Goal: Task Accomplishment & Management: Use online tool/utility

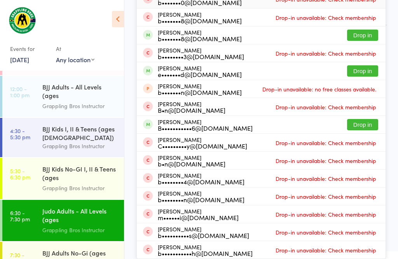
scroll to position [175, 0]
type input "Ben"
click at [369, 119] on button "Drop in" at bounding box center [362, 124] width 31 height 11
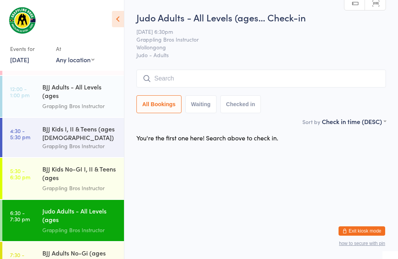
scroll to position [0, 0]
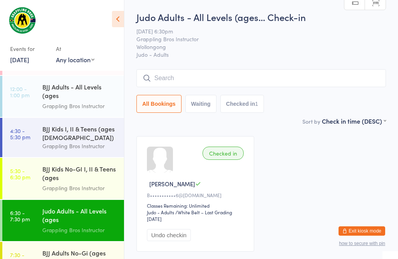
click at [170, 77] on input "search" at bounding box center [262, 78] width 250 height 18
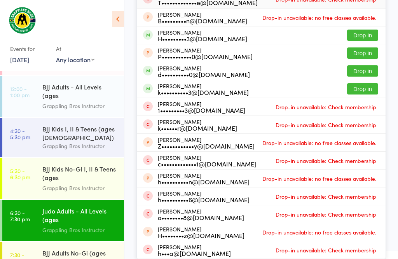
scroll to position [186, 0]
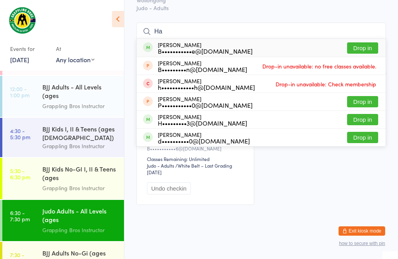
type input "H"
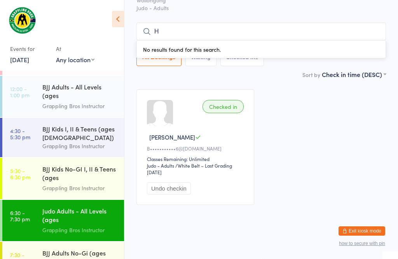
click at [75, 165] on div "BJJ Kids No-GI I, II & Teens (ages [DEMOGRAPHIC_DATA])" at bounding box center [79, 174] width 75 height 19
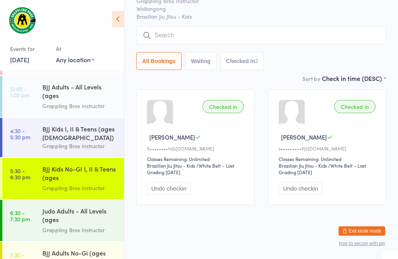
scroll to position [0, 0]
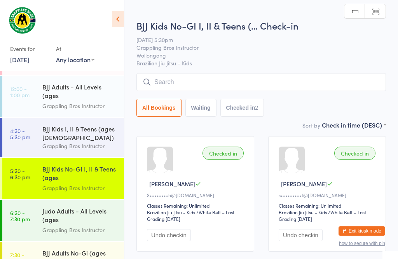
click at [212, 84] on input "search" at bounding box center [262, 82] width 250 height 18
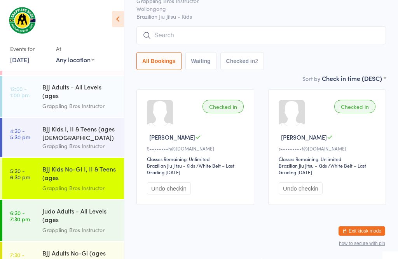
scroll to position [74, 0]
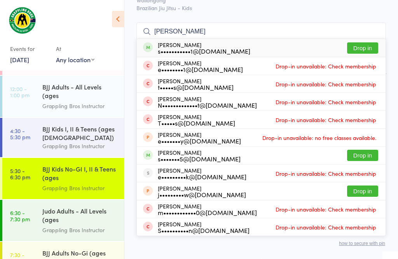
type input "[PERSON_NAME]"
click at [318, 39] on div "[PERSON_NAME] s•••••••••••1@[DOMAIN_NAME] Drop in" at bounding box center [261, 48] width 249 height 18
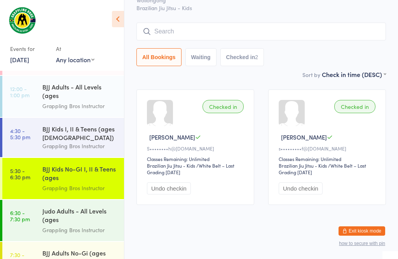
scroll to position [56, 0]
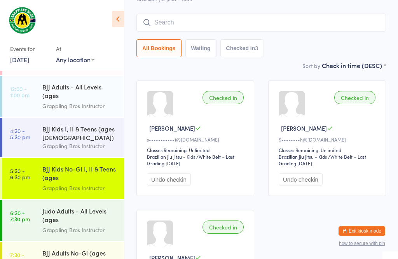
click at [67, 221] on div "Judo Adults - All Levels (ages [DEMOGRAPHIC_DATA]+)" at bounding box center [79, 216] width 75 height 19
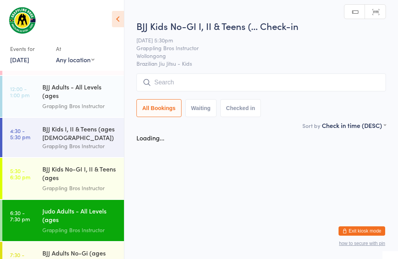
scroll to position [0, 0]
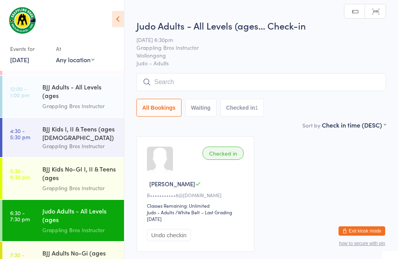
click at [305, 86] on input "search" at bounding box center [262, 82] width 250 height 18
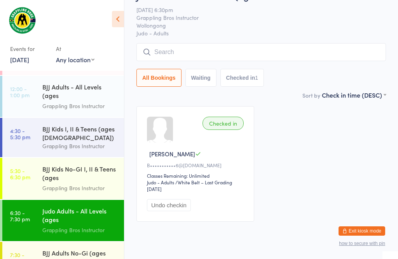
scroll to position [74, 0]
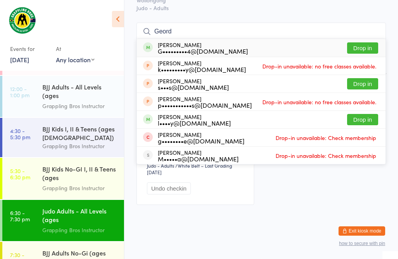
type input "Geord"
click at [373, 42] on button "Drop in" at bounding box center [362, 47] width 31 height 11
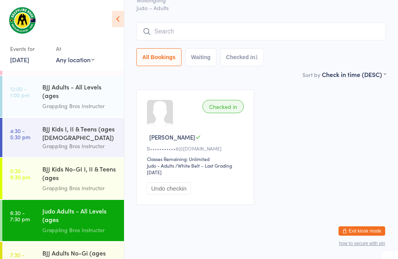
scroll to position [56, 0]
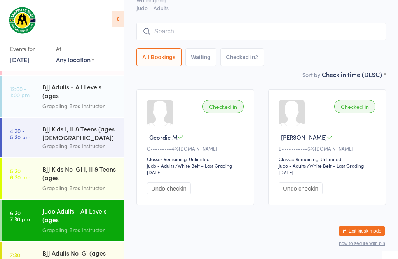
click at [174, 30] on input "search" at bounding box center [262, 32] width 250 height 18
type input "Ha"
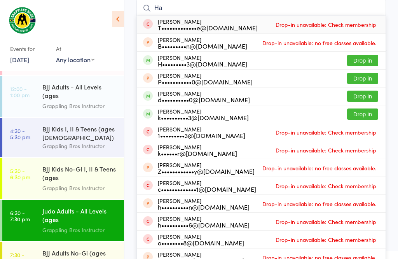
click at [42, 76] on link "12:00 - 1:00 pm BJJ Adults - All Levels (ages [DEMOGRAPHIC_DATA]+) Grappling Br…" at bounding box center [63, 96] width 122 height 41
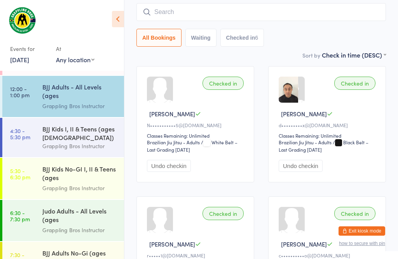
scroll to position [0, 0]
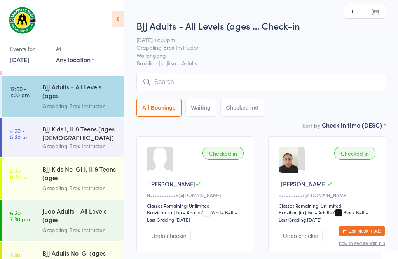
click at [50, 135] on div "BJJ Kids I, II & Teens (ages [DEMOGRAPHIC_DATA])" at bounding box center [79, 132] width 75 height 17
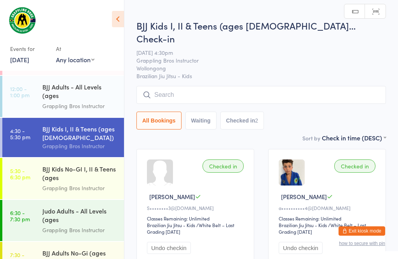
click at [180, 86] on input "search" at bounding box center [262, 95] width 250 height 18
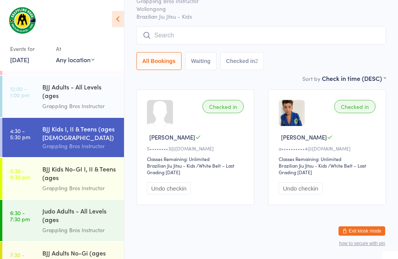
scroll to position [74, 0]
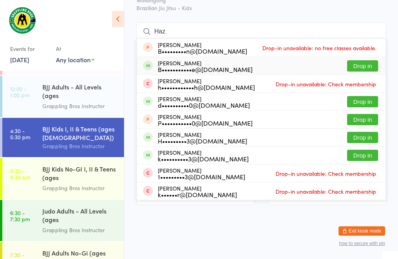
type input "Haz"
click at [181, 66] on div "B•••••••••••e@[DOMAIN_NAME]" at bounding box center [205, 69] width 95 height 6
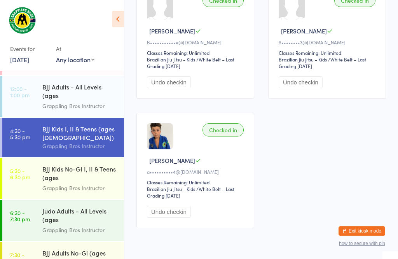
scroll to position [166, 0]
click at [99, 213] on div "Judo Adults - All Levels (ages [DEMOGRAPHIC_DATA]+)" at bounding box center [79, 216] width 75 height 19
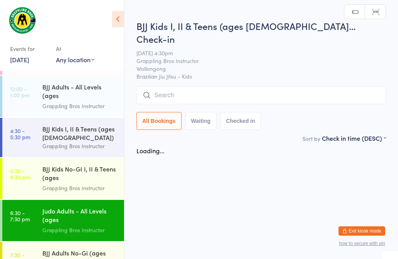
scroll to position [0, 0]
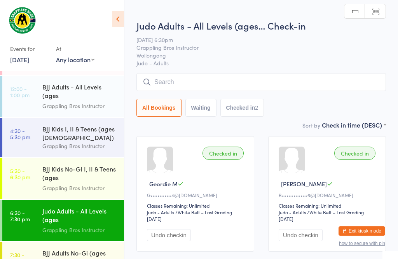
click at [221, 76] on input "search" at bounding box center [262, 82] width 250 height 18
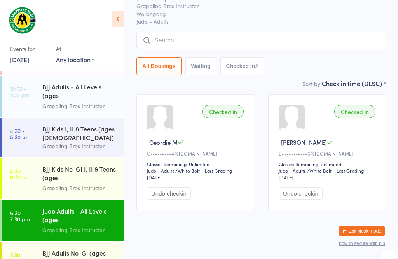
scroll to position [74, 0]
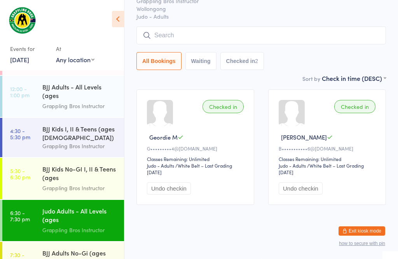
type input "B"
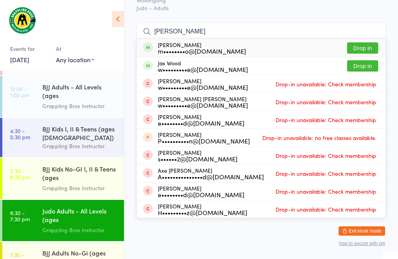
type input "[PERSON_NAME]"
click at [368, 42] on button "Drop in" at bounding box center [362, 47] width 31 height 11
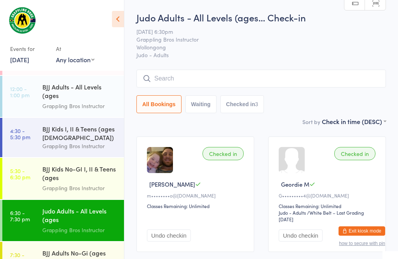
scroll to position [0, 0]
click at [309, 71] on input "search" at bounding box center [262, 79] width 250 height 18
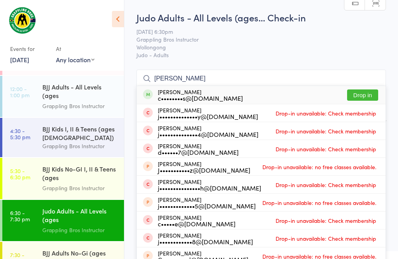
type input "[PERSON_NAME]"
click at [355, 92] on button "Drop in" at bounding box center [362, 94] width 31 height 11
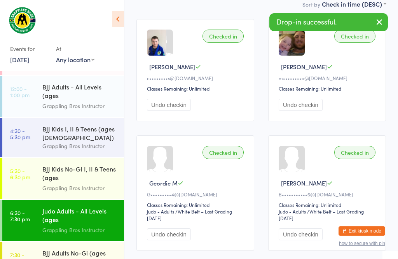
scroll to position [128, 0]
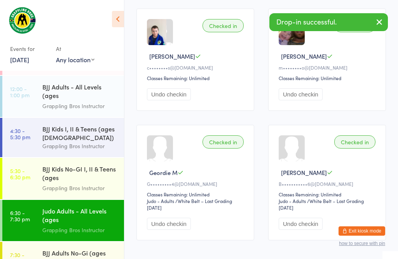
click at [92, 259] on div "BJJ Adults No-Gi (ages [DEMOGRAPHIC_DATA]+)" at bounding box center [79, 257] width 75 height 17
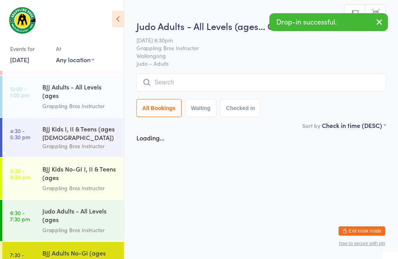
scroll to position [0, 0]
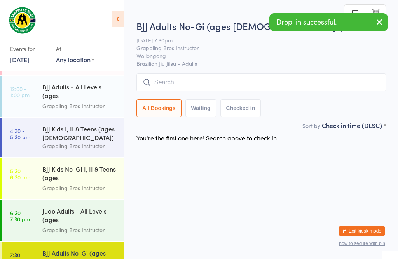
click at [285, 78] on input "search" at bounding box center [262, 83] width 250 height 18
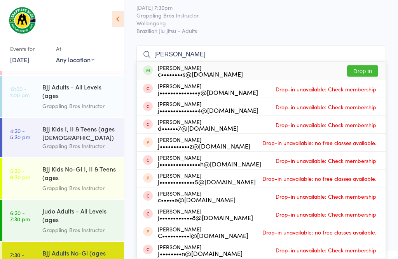
type input "[PERSON_NAME]"
click at [366, 65] on button "Drop in" at bounding box center [362, 70] width 31 height 11
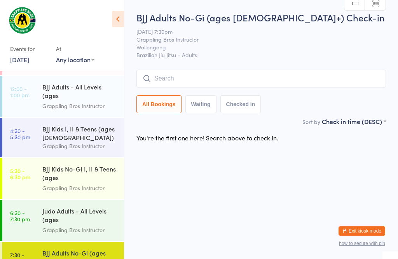
scroll to position [0, 0]
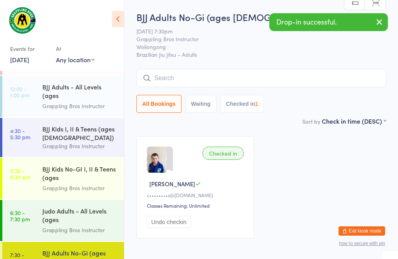
click at [78, 214] on div "Judo Adults - All Levels (ages [DEMOGRAPHIC_DATA]+)" at bounding box center [79, 216] width 75 height 19
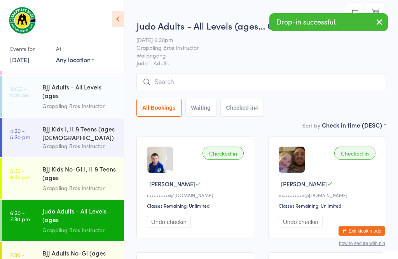
click at [268, 84] on input "search" at bounding box center [262, 82] width 250 height 18
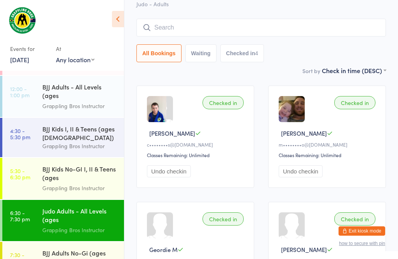
scroll to position [51, 0]
click at [43, 124] on div "BJJ Kids I, II & Teens (ages [DEMOGRAPHIC_DATA])" at bounding box center [79, 132] width 75 height 17
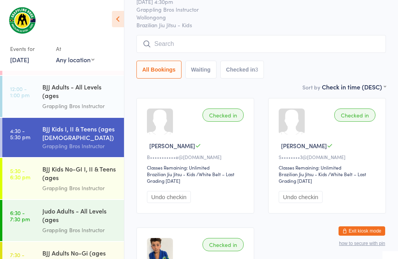
scroll to position [0, 0]
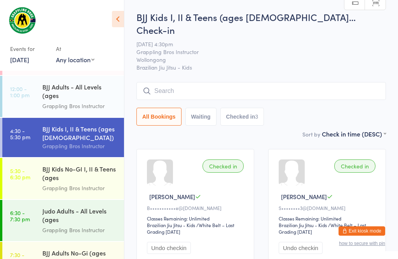
click at [182, 85] on input "search" at bounding box center [262, 91] width 250 height 18
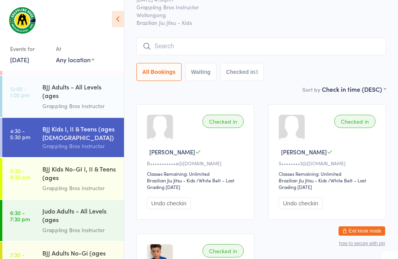
scroll to position [70, 0]
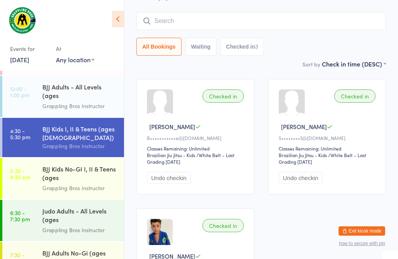
click at [79, 158] on div "BJJ Kids No-GI I, II & Teens (ages [DEMOGRAPHIC_DATA]) Grappling Bros Instructor" at bounding box center [83, 178] width 82 height 41
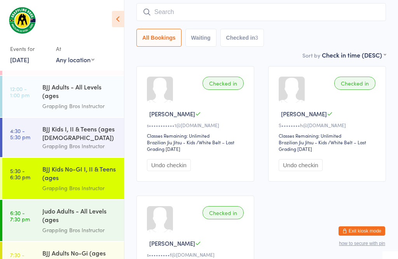
click at [81, 94] on div "BJJ Adults - All Levels (ages [DEMOGRAPHIC_DATA]+)" at bounding box center [79, 91] width 75 height 19
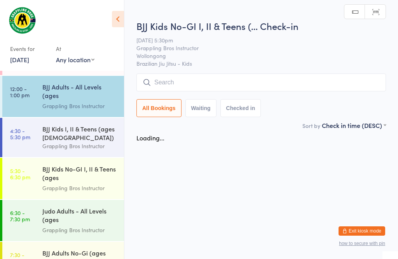
scroll to position [0, 0]
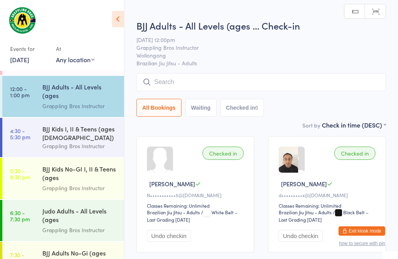
click at [88, 181] on div "BJJ Kids No-GI I, II & Teens (ages [DEMOGRAPHIC_DATA])" at bounding box center [79, 174] width 75 height 19
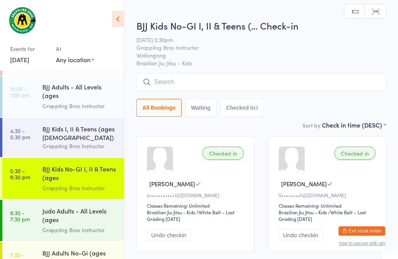
click at [169, 88] on input "search" at bounding box center [262, 82] width 250 height 18
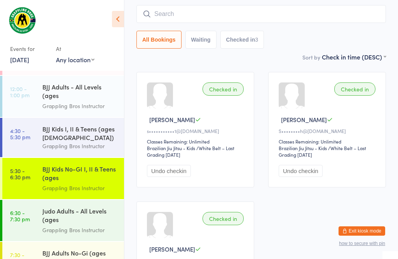
scroll to position [70, 0]
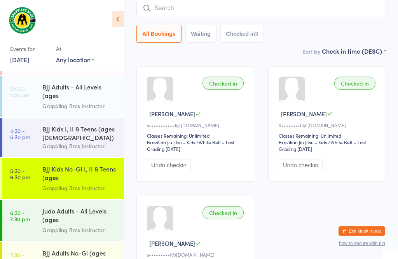
click at [79, 124] on div "BJJ Kids I, II & Teens (ages [DEMOGRAPHIC_DATA])" at bounding box center [79, 132] width 75 height 17
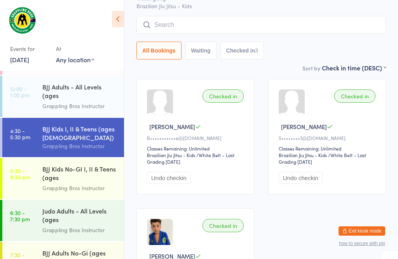
scroll to position [0, 0]
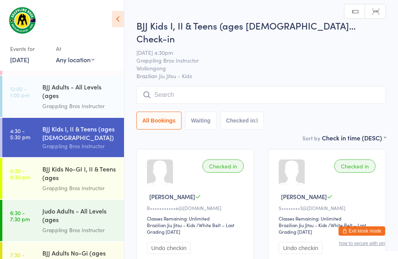
click at [81, 167] on div "BJJ Kids No-GI I, II & Teens (ages [DEMOGRAPHIC_DATA])" at bounding box center [79, 174] width 75 height 19
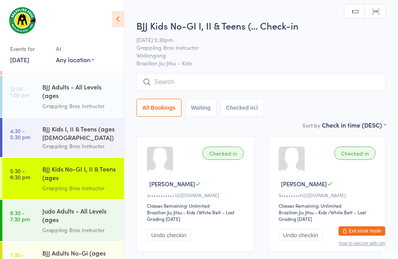
click at [179, 88] on input "search" at bounding box center [262, 82] width 250 height 18
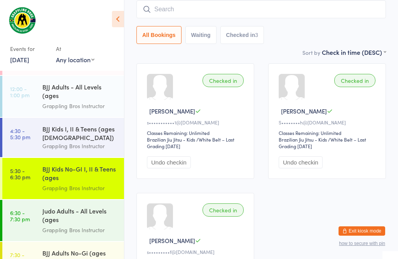
scroll to position [74, 0]
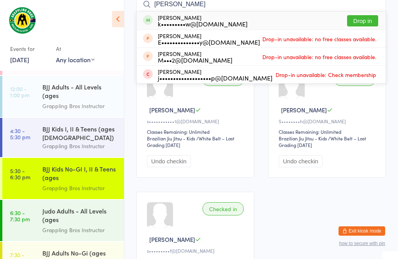
type input "[PERSON_NAME]"
click at [359, 18] on button "Drop in" at bounding box center [362, 20] width 31 height 11
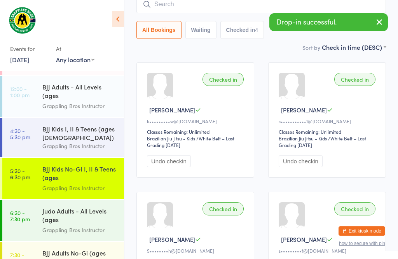
click at [196, 7] on input "search" at bounding box center [262, 4] width 250 height 18
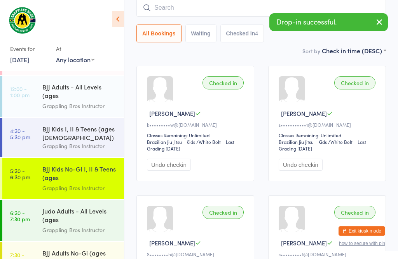
scroll to position [70, 0]
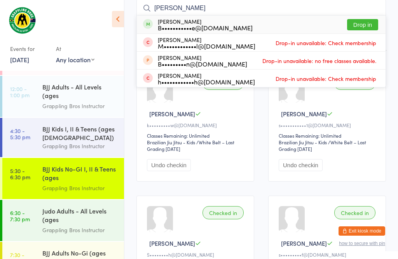
type input "[PERSON_NAME]"
click at [355, 23] on button "Drop in" at bounding box center [362, 24] width 31 height 11
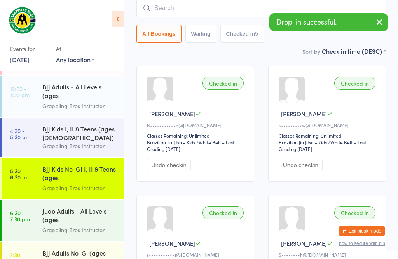
click at [74, 225] on div "Judo Adults - All Levels (ages [DEMOGRAPHIC_DATA]+)" at bounding box center [79, 216] width 75 height 19
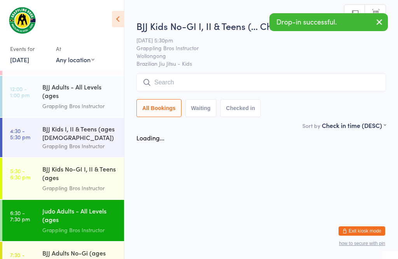
scroll to position [0, 0]
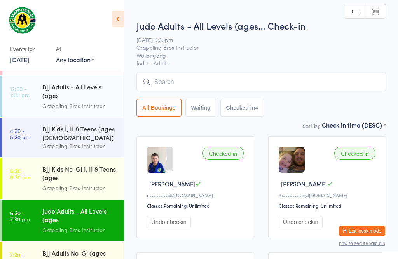
click at [52, 98] on div "BJJ Adults - All Levels (ages [DEMOGRAPHIC_DATA]+)" at bounding box center [79, 91] width 75 height 19
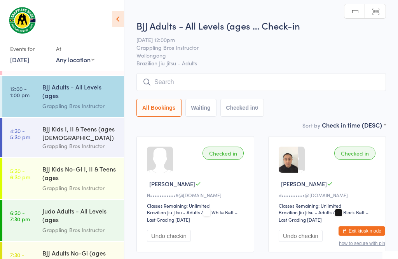
click at [21, 214] on time "6:30 - 7:30 pm" at bounding box center [20, 216] width 20 height 12
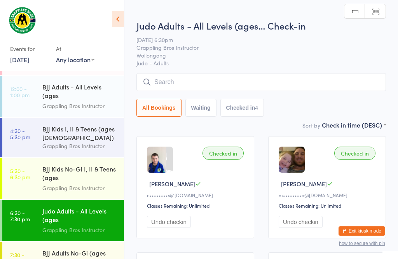
click at [80, 182] on div "BJJ Kids No-GI I, II & Teens (ages [DEMOGRAPHIC_DATA])" at bounding box center [79, 174] width 75 height 19
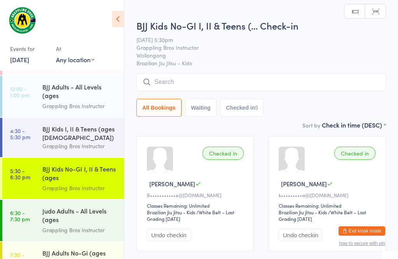
click at [37, 209] on link "6:30 - 7:30 pm Judo Adults - All Levels (ages [DEMOGRAPHIC_DATA]+) Grappling Br…" at bounding box center [63, 220] width 122 height 41
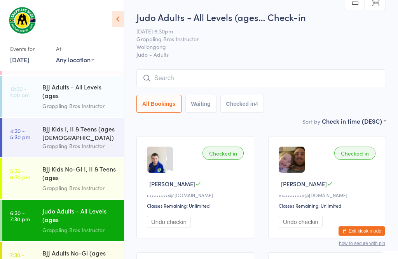
click at [250, 79] on input "search" at bounding box center [262, 78] width 250 height 18
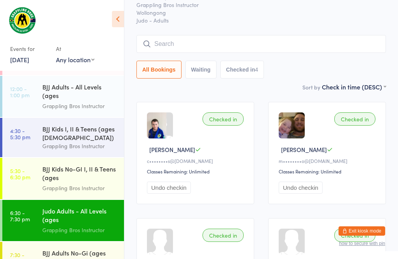
scroll to position [70, 0]
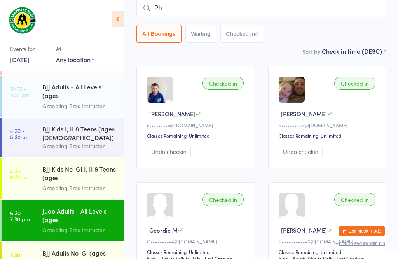
click at [348, 8] on input "Ph" at bounding box center [262, 8] width 250 height 18
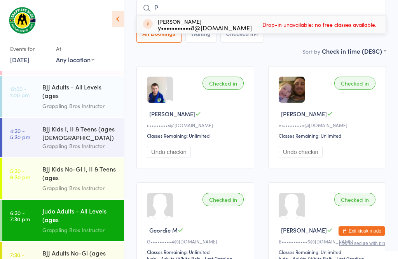
type input "P"
click at [209, 21] on div "Yuvi P y•••••••••••8@[DOMAIN_NAME]" at bounding box center [205, 24] width 94 height 12
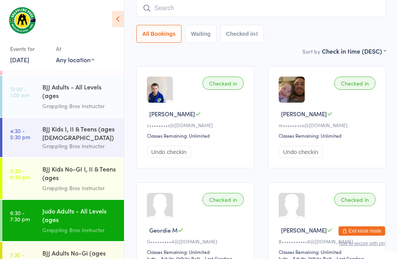
click at [107, 146] on div "Grappling Bros Instructor" at bounding box center [79, 146] width 75 height 9
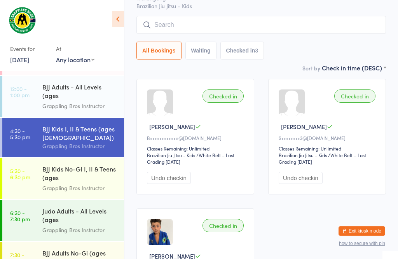
scroll to position [0, 0]
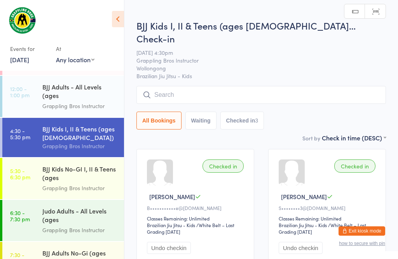
click at [101, 102] on div "Grappling Bros Instructor" at bounding box center [79, 106] width 75 height 9
